Goal: Transaction & Acquisition: Purchase product/service

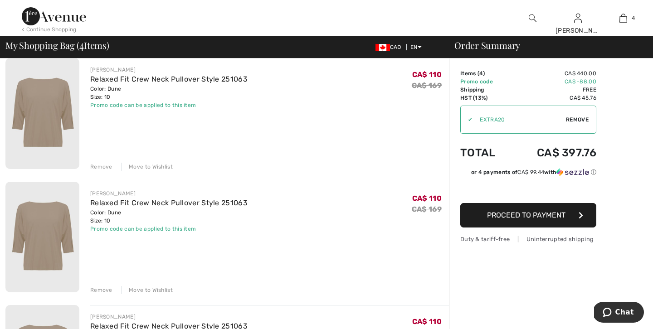
scroll to position [200, 0]
click at [102, 287] on div "Remove" at bounding box center [101, 289] width 22 height 8
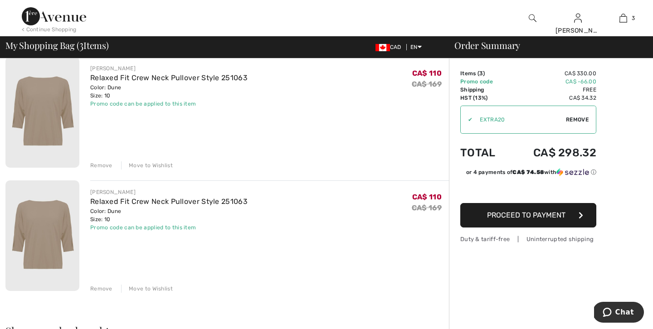
click at [102, 287] on div "Remove" at bounding box center [101, 289] width 22 height 8
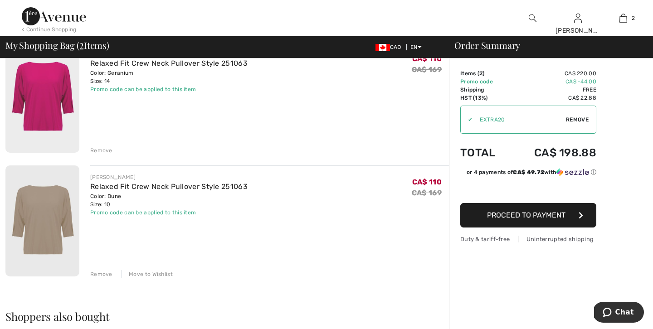
scroll to position [73, 0]
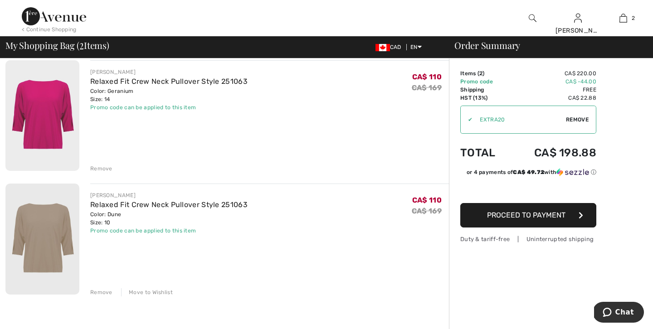
click at [519, 213] on span "Proceed to Payment" at bounding box center [526, 215] width 78 height 9
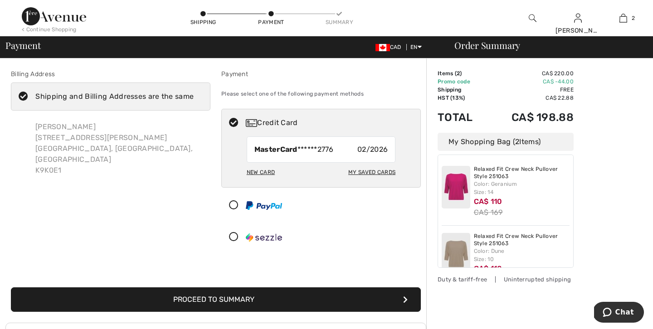
click at [223, 299] on button "Proceed to Summary" at bounding box center [216, 299] width 410 height 24
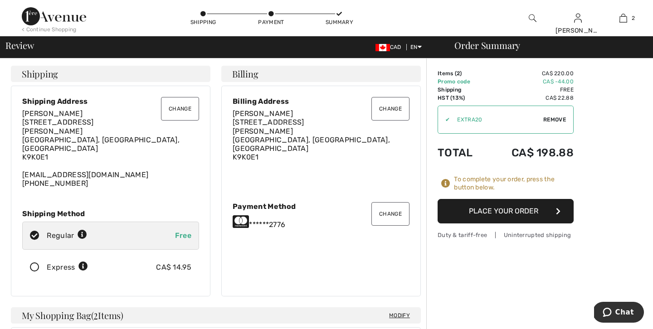
click at [492, 208] on button "Place Your Order" at bounding box center [506, 211] width 136 height 24
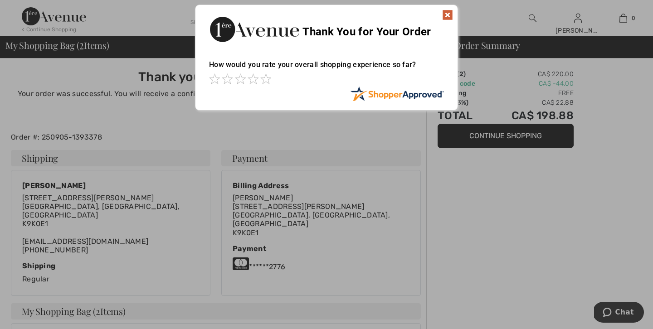
click at [447, 12] on img at bounding box center [447, 15] width 11 height 11
